Goal: Task Accomplishment & Management: Use online tool/utility

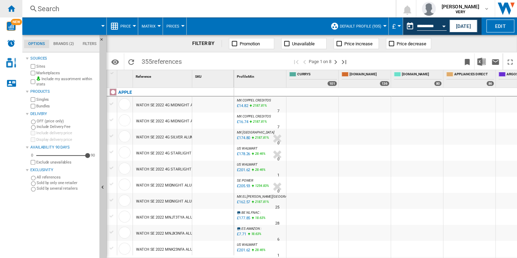
click at [12, 8] on ng-md-icon "Home" at bounding box center [11, 8] width 8 height 8
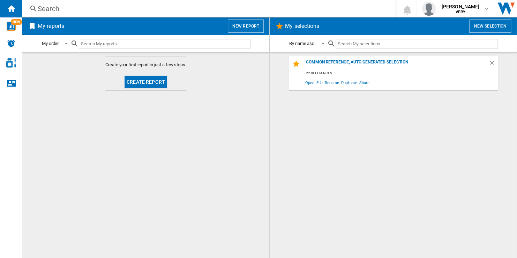
click at [254, 25] on button "New report" at bounding box center [246, 26] width 36 height 13
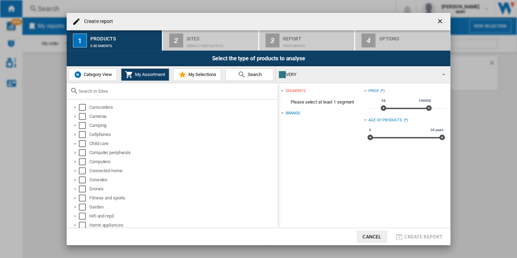
click at [307, 73] on div "VERY" at bounding box center [357, 75] width 157 height 10
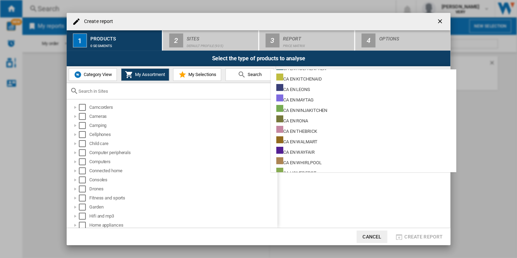
scroll to position [2094, 0]
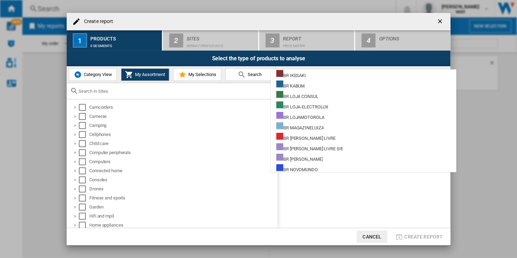
click at [240, 91] on md-backdrop at bounding box center [258, 129] width 517 height 258
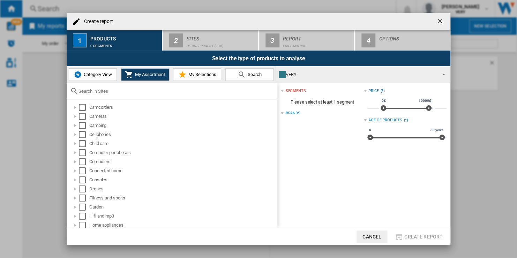
click at [101, 76] on span "Category View" at bounding box center [97, 74] width 30 height 5
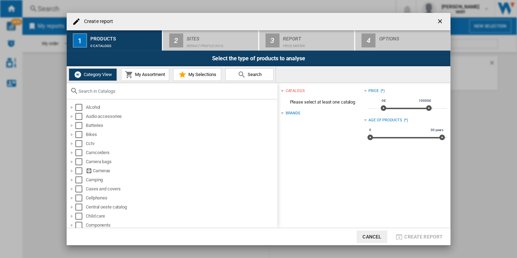
click at [127, 91] on input "text" at bounding box center [176, 91] width 195 height 5
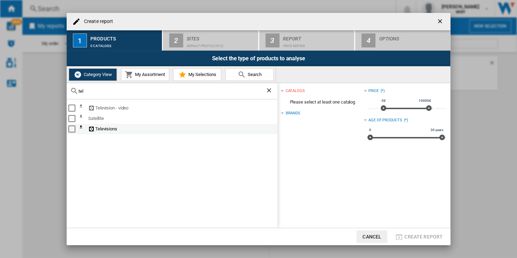
type input "tel"
click at [71, 130] on div "Select" at bounding box center [71, 129] width 7 height 7
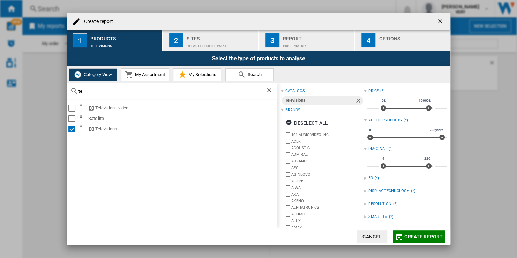
click at [214, 45] on div "Default profile (935)" at bounding box center [221, 43] width 69 height 7
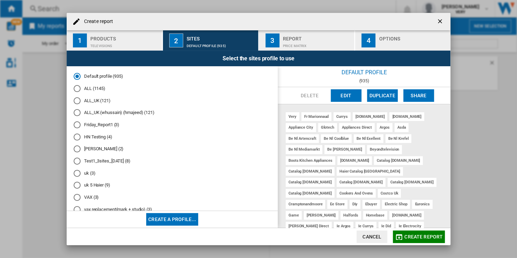
click at [178, 219] on button "Create a profile..." at bounding box center [172, 219] width 52 height 13
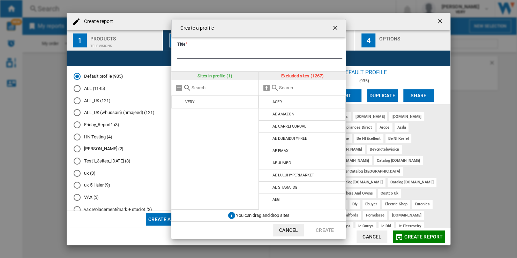
click at [217, 52] on input "Title" at bounding box center [259, 53] width 165 height 10
type input "**********"
click at [300, 90] on input "text" at bounding box center [311, 87] width 64 height 5
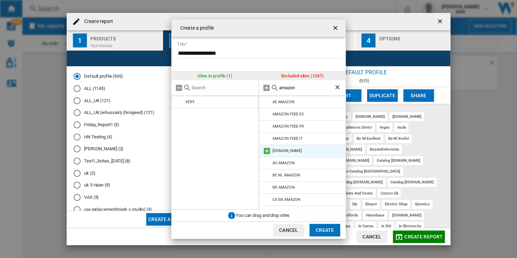
click at [267, 151] on md-icon at bounding box center [267, 151] width 8 height 8
click at [299, 88] on input "amazon" at bounding box center [306, 87] width 55 height 5
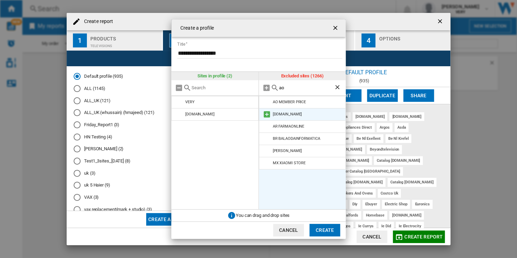
click at [266, 116] on md-icon at bounding box center [267, 114] width 8 height 8
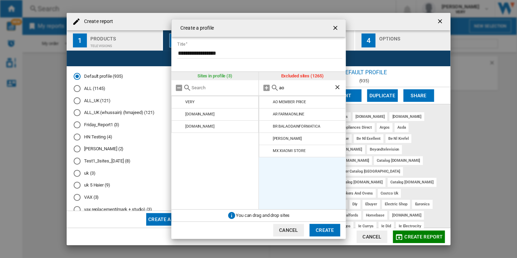
click at [299, 88] on input "ao" at bounding box center [306, 87] width 55 height 5
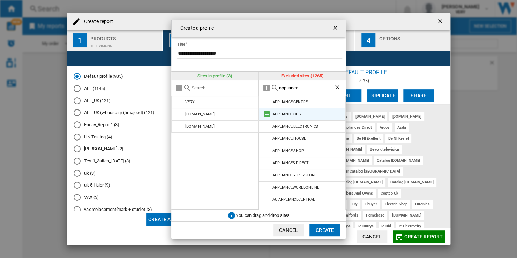
click at [267, 117] on md-icon at bounding box center [267, 114] width 8 height 8
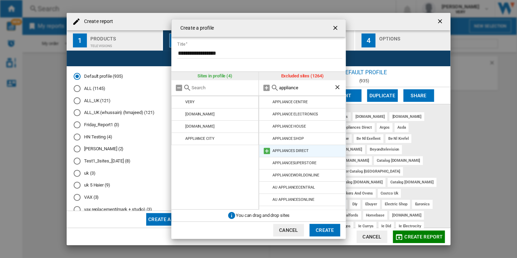
click at [267, 151] on md-icon at bounding box center [267, 151] width 8 height 8
click at [317, 87] on input "appliance" at bounding box center [306, 87] width 55 height 5
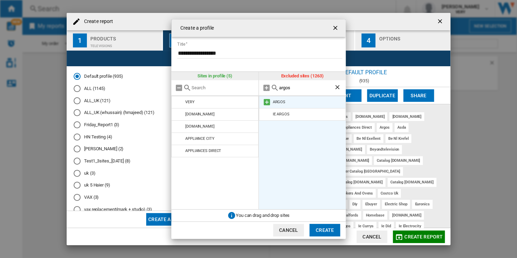
click at [266, 101] on md-icon at bounding box center [267, 102] width 8 height 8
click at [298, 88] on input "argos" at bounding box center [306, 87] width 55 height 5
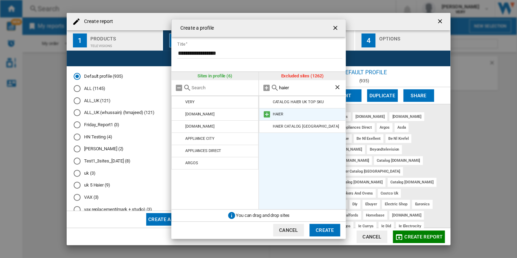
click at [268, 114] on md-icon at bounding box center [267, 114] width 8 height 8
click at [301, 91] on div "haier" at bounding box center [302, 88] width 87 height 16
click at [298, 89] on input "haier" at bounding box center [306, 87] width 55 height 5
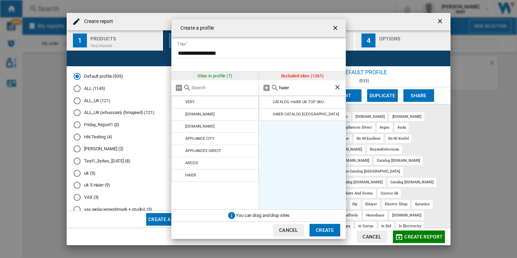
click at [299, 90] on input "haier" at bounding box center [306, 87] width 55 height 5
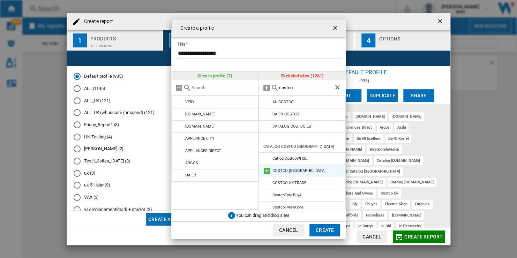
click at [265, 167] on md-icon at bounding box center [267, 171] width 8 height 8
click at [295, 88] on input "costco" at bounding box center [306, 87] width 55 height 5
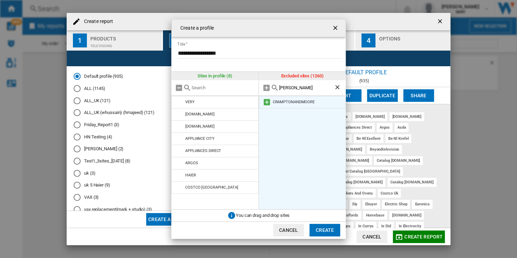
click at [264, 102] on md-icon at bounding box center [267, 102] width 8 height 8
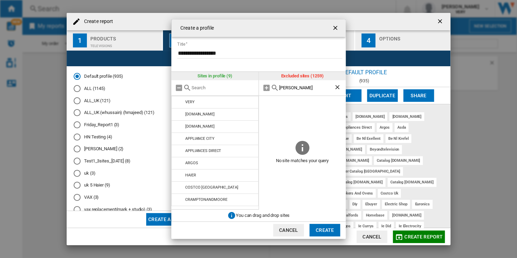
click at [306, 89] on input "[PERSON_NAME]" at bounding box center [306, 87] width 55 height 5
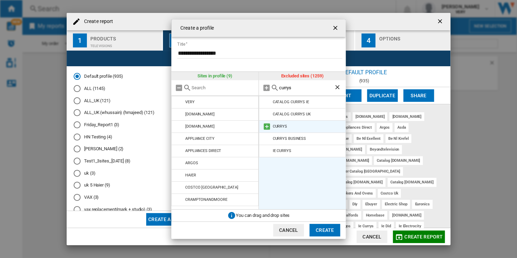
click at [269, 126] on md-icon at bounding box center [267, 126] width 8 height 8
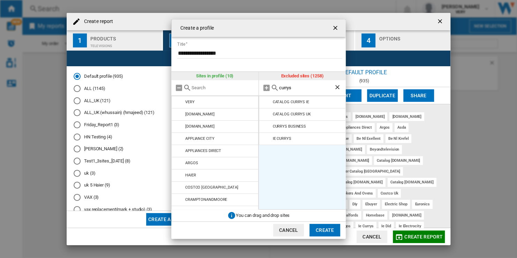
click at [296, 87] on input "currys" at bounding box center [306, 87] width 55 height 5
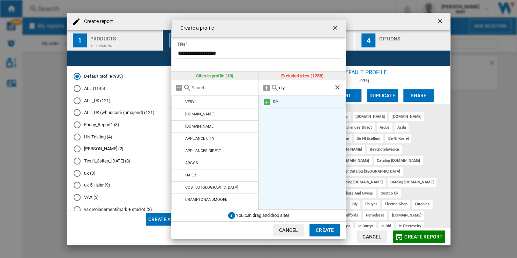
click at [266, 100] on md-icon at bounding box center [267, 102] width 8 height 8
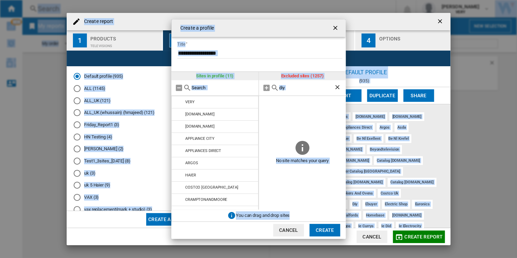
click at [302, 88] on input "diy" at bounding box center [306, 87] width 55 height 5
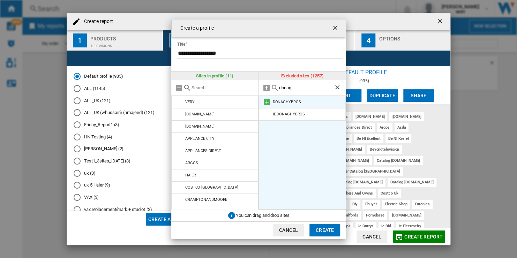
click at [266, 102] on md-icon at bounding box center [267, 102] width 8 height 8
click at [292, 87] on input "donag" at bounding box center [306, 87] width 55 height 5
click at [268, 102] on md-icon at bounding box center [267, 102] width 8 height 8
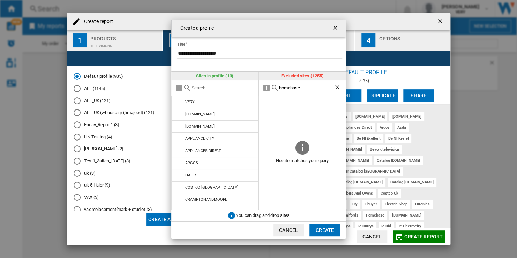
click at [306, 88] on input "homebase" at bounding box center [306, 87] width 55 height 5
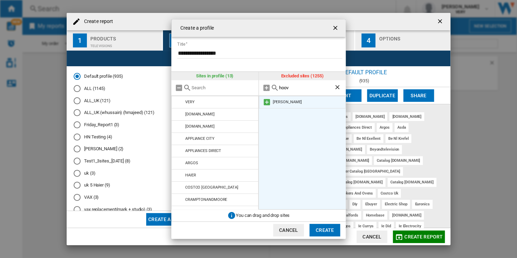
click at [267, 103] on md-icon at bounding box center [267, 102] width 8 height 8
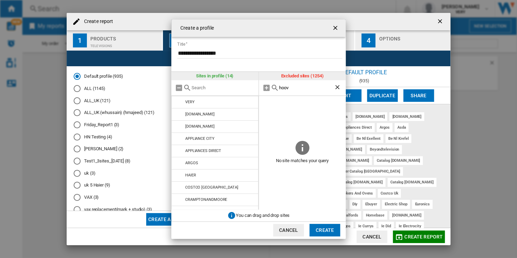
click at [296, 90] on input "hoov" at bounding box center [306, 87] width 55 height 5
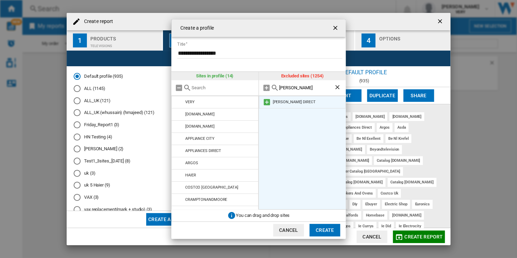
click at [267, 102] on md-icon at bounding box center [267, 102] width 8 height 8
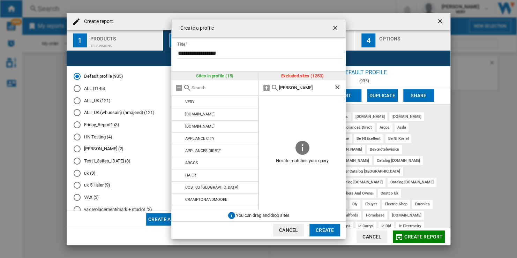
click at [310, 86] on input "[PERSON_NAME]" at bounding box center [306, 87] width 55 height 5
click at [310, 87] on input "[PERSON_NAME]" at bounding box center [306, 87] width 55 height 5
click at [310, 88] on input "[PERSON_NAME]" at bounding box center [306, 87] width 55 height 5
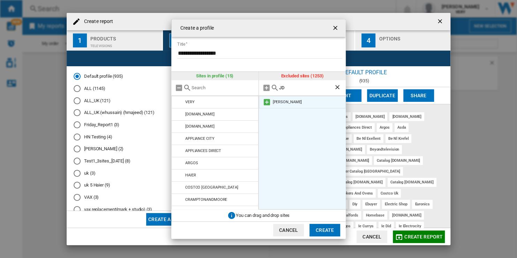
click at [269, 102] on md-icon at bounding box center [267, 102] width 8 height 8
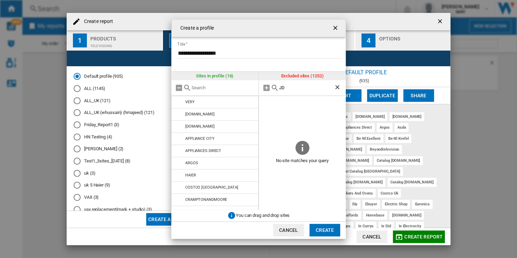
click at [300, 90] on input "JD" at bounding box center [306, 87] width 55 height 5
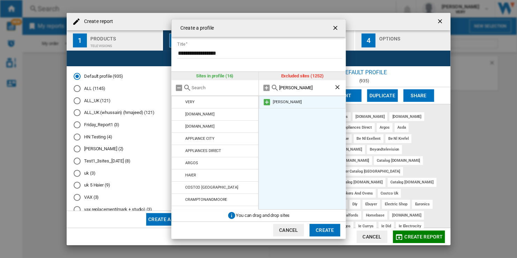
click at [266, 103] on md-icon at bounding box center [267, 102] width 8 height 8
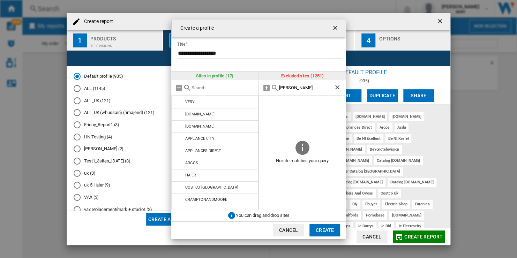
click at [313, 86] on input "[PERSON_NAME]" at bounding box center [306, 87] width 55 height 5
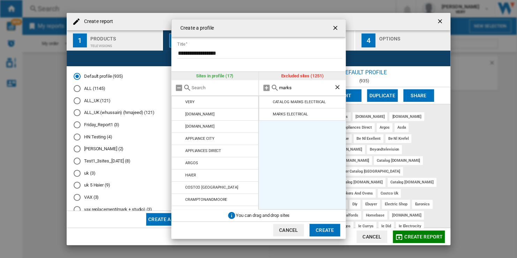
click at [266, 114] on md-icon at bounding box center [267, 114] width 8 height 8
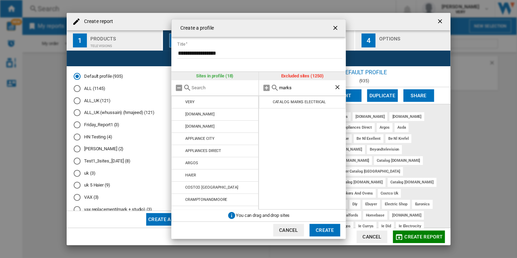
click at [295, 86] on input "marks" at bounding box center [306, 87] width 55 height 5
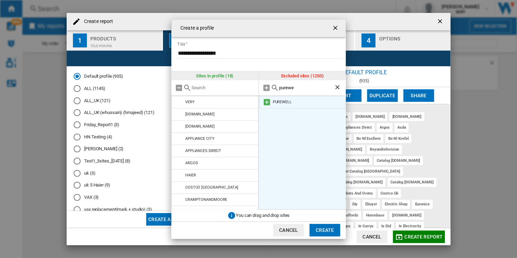
click at [266, 102] on md-icon at bounding box center [267, 102] width 8 height 8
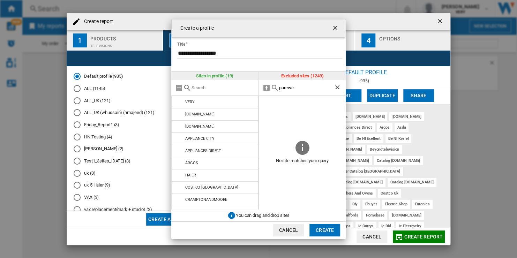
click at [299, 87] on input "purewe" at bounding box center [306, 87] width 55 height 5
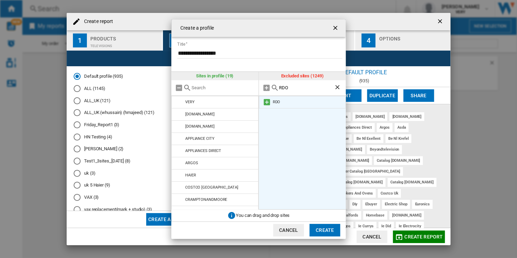
click at [265, 103] on md-icon at bounding box center [267, 102] width 8 height 8
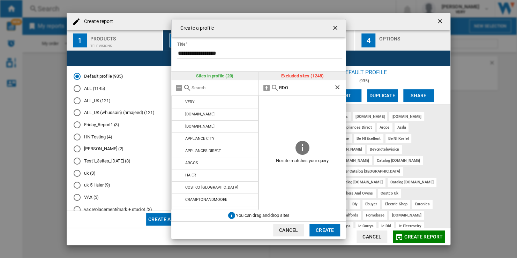
click at [304, 87] on input "RDO" at bounding box center [306, 87] width 55 height 5
type input "o"
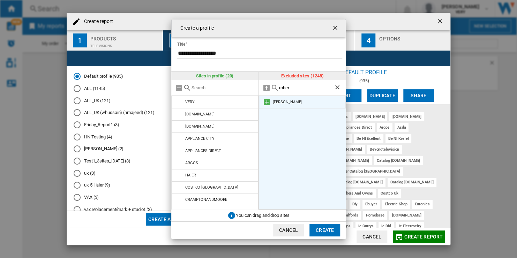
click at [266, 104] on md-icon at bounding box center [267, 102] width 8 height 8
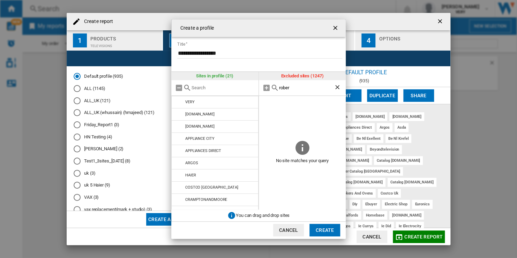
click at [296, 88] on input "rober" at bounding box center [306, 87] width 55 height 5
type input "o"
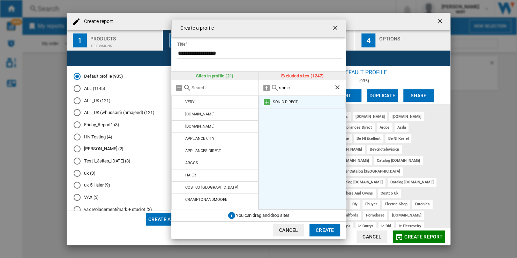
click at [266, 102] on md-icon at bounding box center [267, 102] width 8 height 8
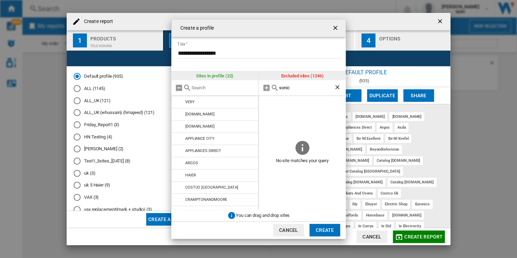
click at [300, 89] on input "sonic" at bounding box center [306, 87] width 55 height 5
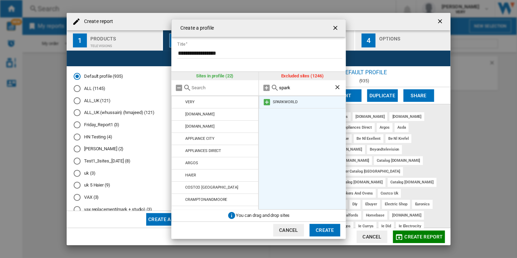
click at [268, 102] on md-icon at bounding box center [267, 102] width 8 height 8
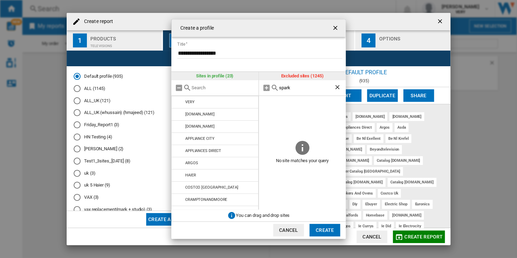
click at [300, 89] on input "spark" at bounding box center [306, 87] width 55 height 5
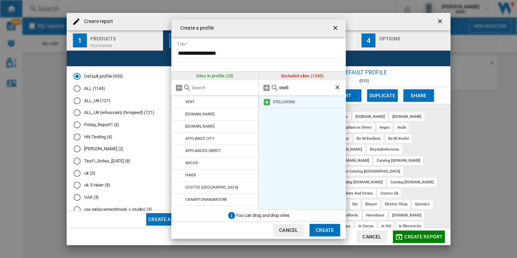
type input "stelli"
click at [267, 102] on md-icon at bounding box center [267, 102] width 8 height 8
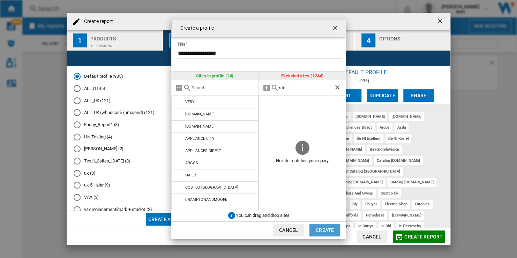
click at [329, 230] on button "Create" at bounding box center [325, 230] width 31 height 13
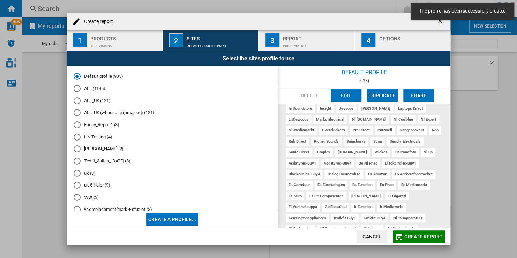
scroll to position [27, 0]
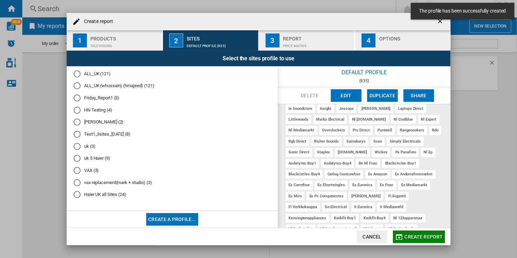
click at [112, 194] on md-radio-button "Haier UK all Sites (24)" at bounding box center [172, 195] width 197 height 7
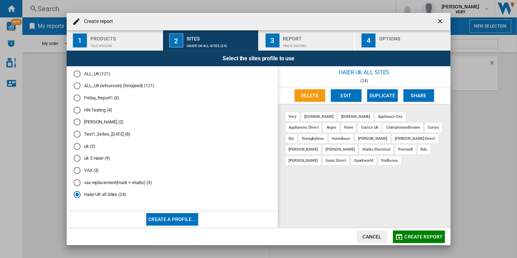
click at [429, 236] on span "Create report" at bounding box center [423, 237] width 38 height 6
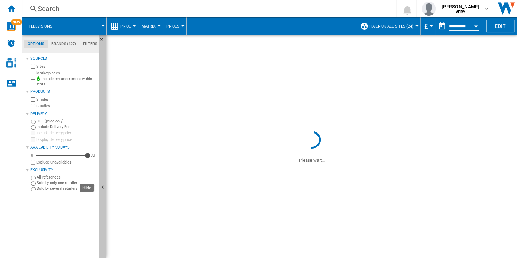
click at [105, 163] on button "Hide" at bounding box center [102, 188] width 7 height 306
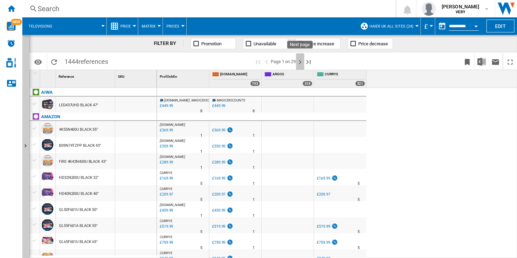
click at [300, 65] on ng-md-icon "Next page" at bounding box center [300, 62] width 8 height 8
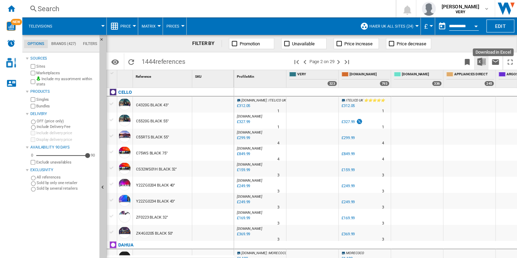
click at [483, 62] on img "Download in Excel" at bounding box center [481, 62] width 8 height 8
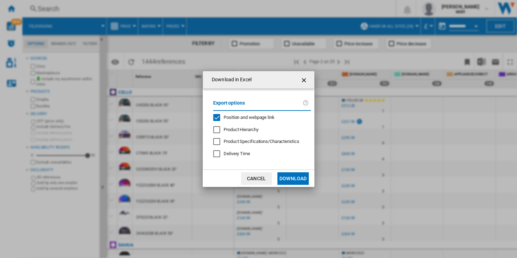
click at [264, 115] on span "Position and webpage link" at bounding box center [249, 117] width 51 height 5
click at [292, 179] on button "Download" at bounding box center [292, 178] width 31 height 13
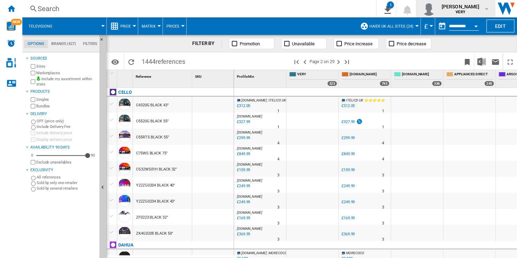
click at [463, 11] on b "VERY" at bounding box center [461, 12] width 10 height 5
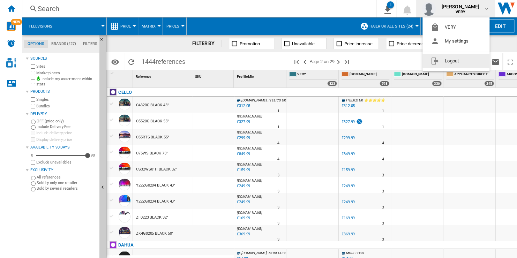
click at [470, 65] on button "Logout" at bounding box center [456, 61] width 67 height 14
